Goal: Information Seeking & Learning: Learn about a topic

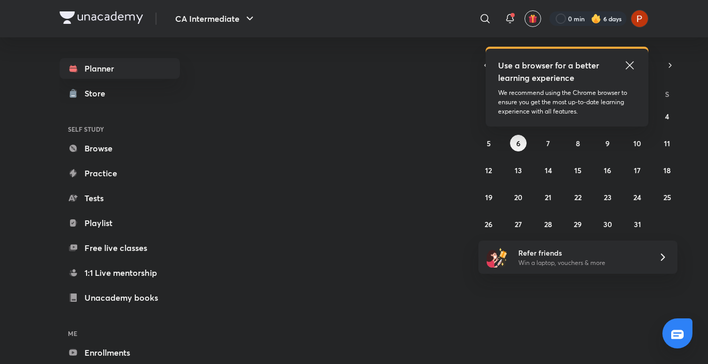
click at [631, 61] on icon at bounding box center [629, 65] width 12 height 12
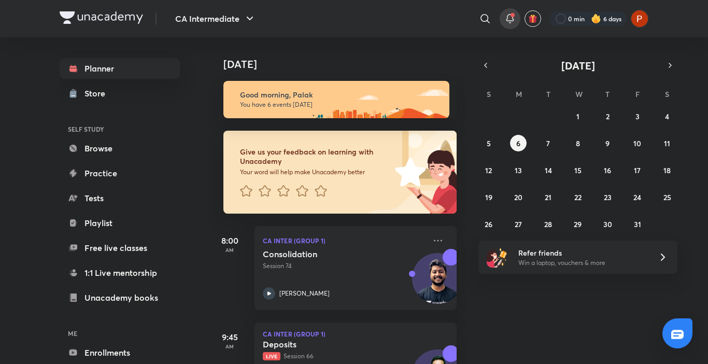
click at [506, 14] on icon at bounding box center [510, 18] width 12 height 12
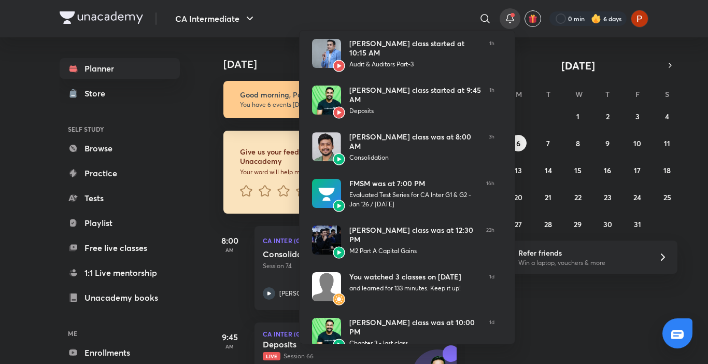
click at [506, 14] on div at bounding box center [354, 182] width 708 height 364
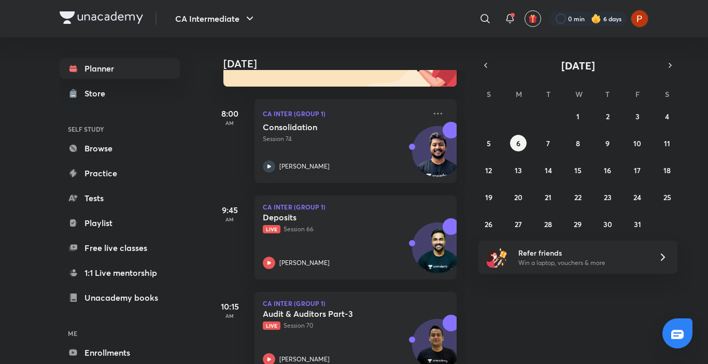
scroll to position [293, 0]
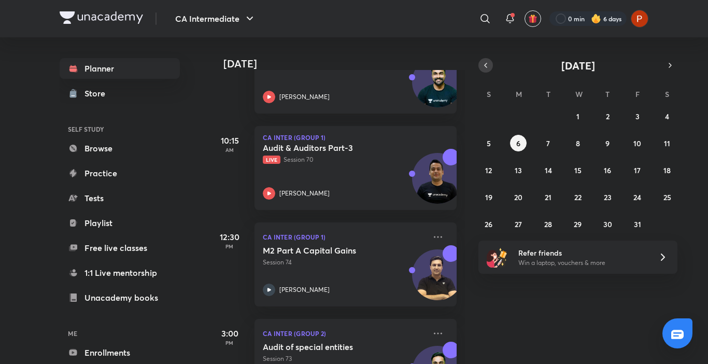
click at [485, 67] on icon "button" at bounding box center [485, 65] width 8 height 9
click at [668, 63] on icon "button" at bounding box center [670, 65] width 8 height 9
click at [511, 20] on icon at bounding box center [510, 18] width 12 height 12
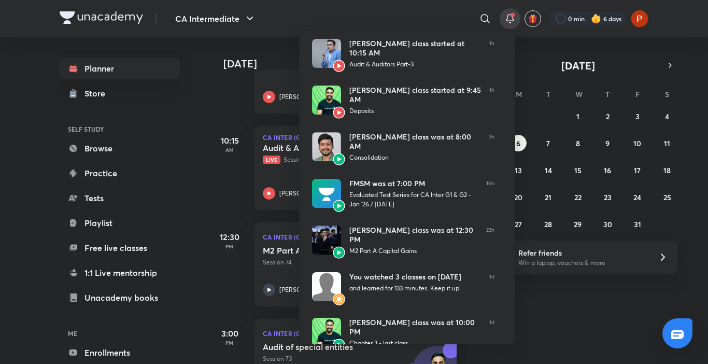
click at [543, 49] on div at bounding box center [354, 182] width 708 height 364
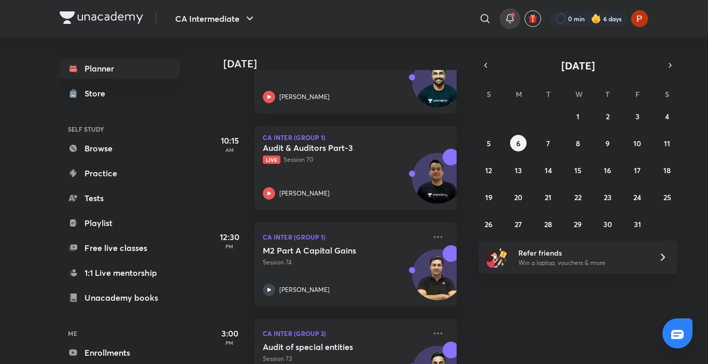
click at [508, 14] on icon at bounding box center [510, 18] width 12 height 12
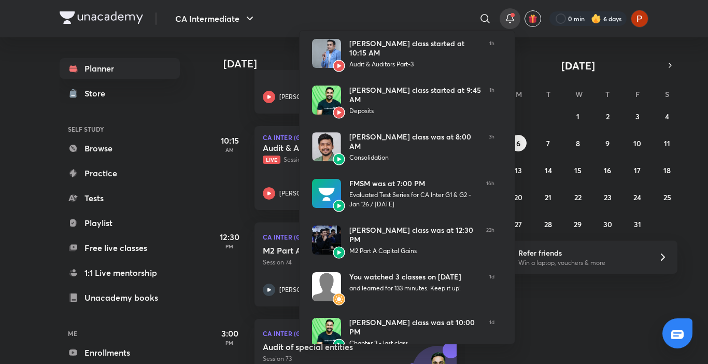
click at [508, 14] on div at bounding box center [354, 182] width 708 height 364
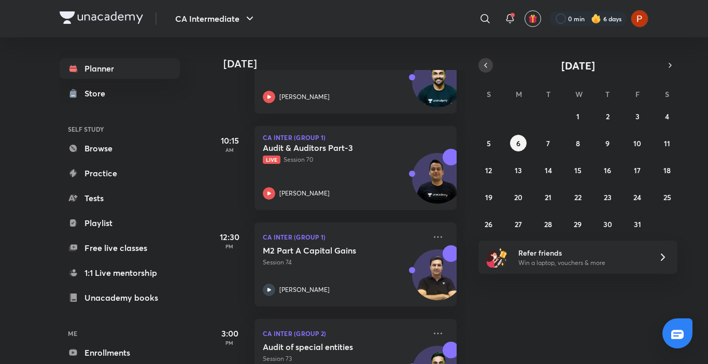
click at [482, 59] on button "button" at bounding box center [485, 65] width 15 height 15
click at [521, 112] on button "1" at bounding box center [518, 116] width 17 height 17
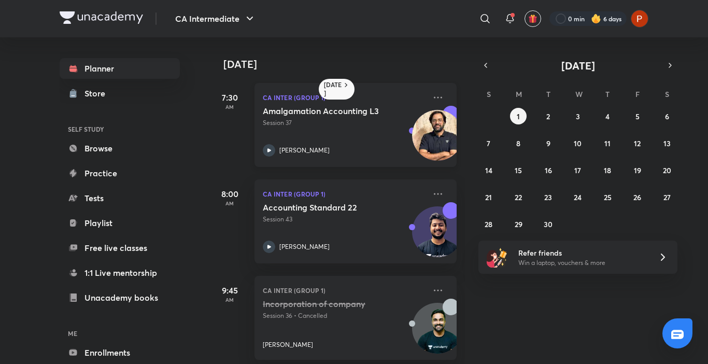
click at [270, 147] on icon at bounding box center [269, 150] width 12 height 12
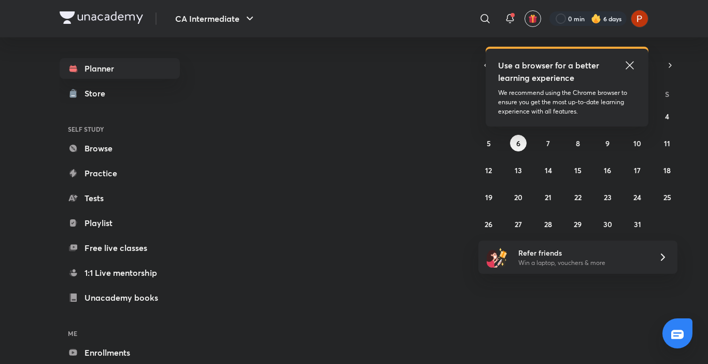
click at [628, 67] on icon at bounding box center [629, 65] width 12 height 12
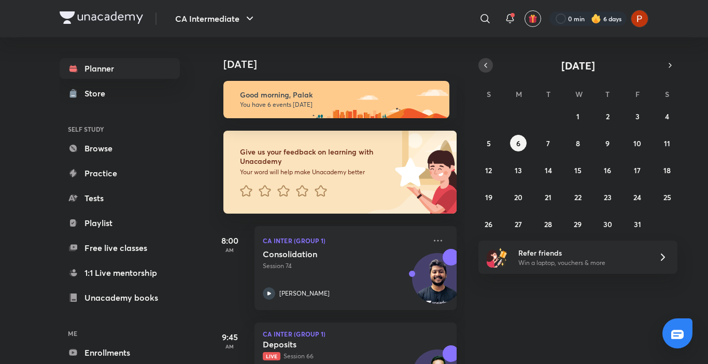
click at [486, 61] on icon "button" at bounding box center [485, 65] width 8 height 9
click at [522, 123] on button "1" at bounding box center [518, 116] width 17 height 17
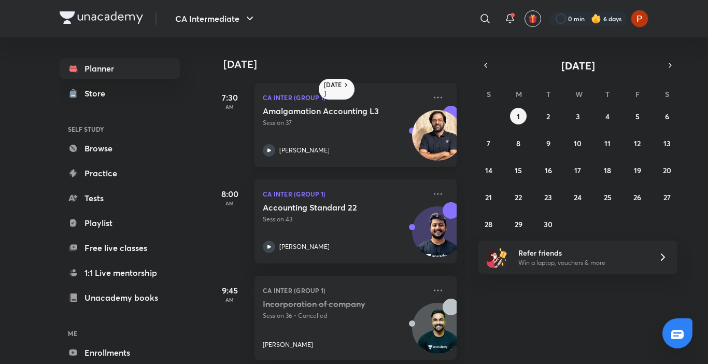
click at [269, 147] on icon at bounding box center [269, 150] width 12 height 12
click at [432, 97] on icon at bounding box center [438, 97] width 12 height 12
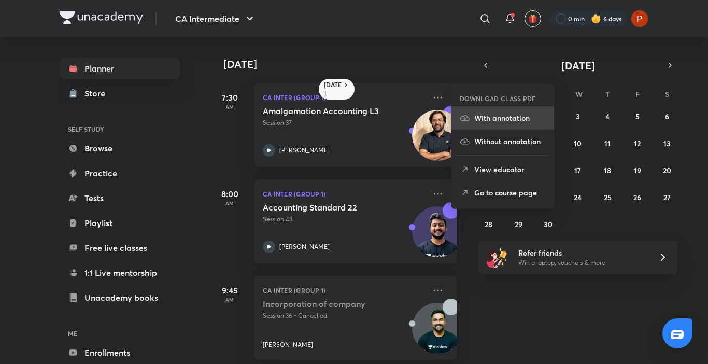
click at [475, 109] on li "With annotation" at bounding box center [502, 117] width 103 height 23
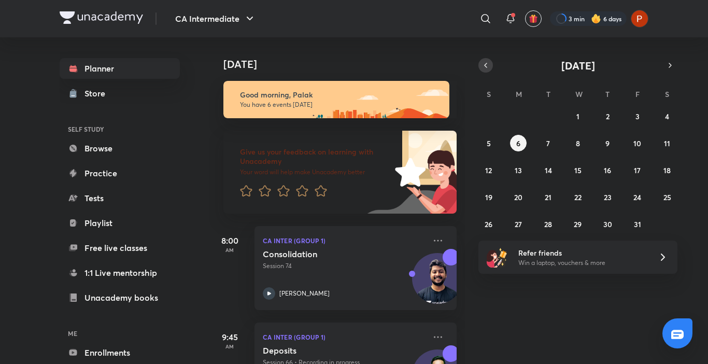
click at [485, 69] on icon "button" at bounding box center [485, 65] width 8 height 9
click at [515, 113] on button "1" at bounding box center [518, 116] width 17 height 17
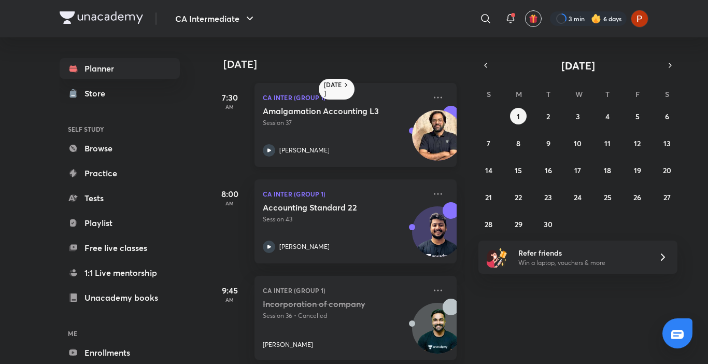
click at [266, 147] on icon at bounding box center [269, 150] width 12 height 12
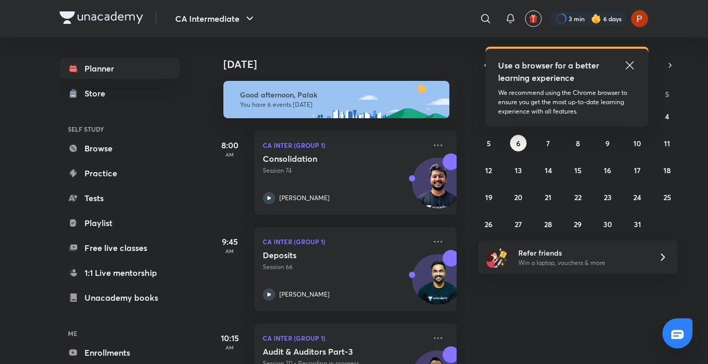
click at [629, 61] on icon at bounding box center [629, 65] width 12 height 12
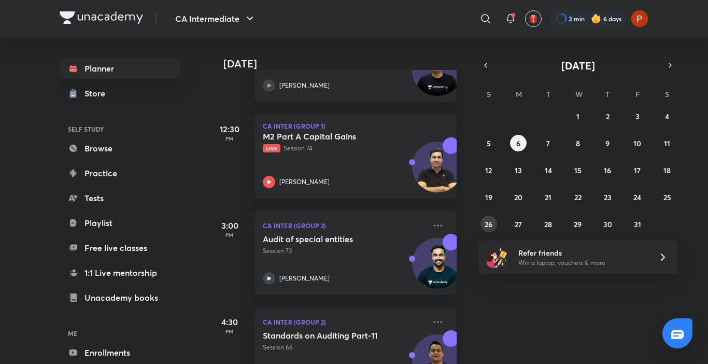
scroll to position [415, 0]
